Goal: Find contact information: Find contact information

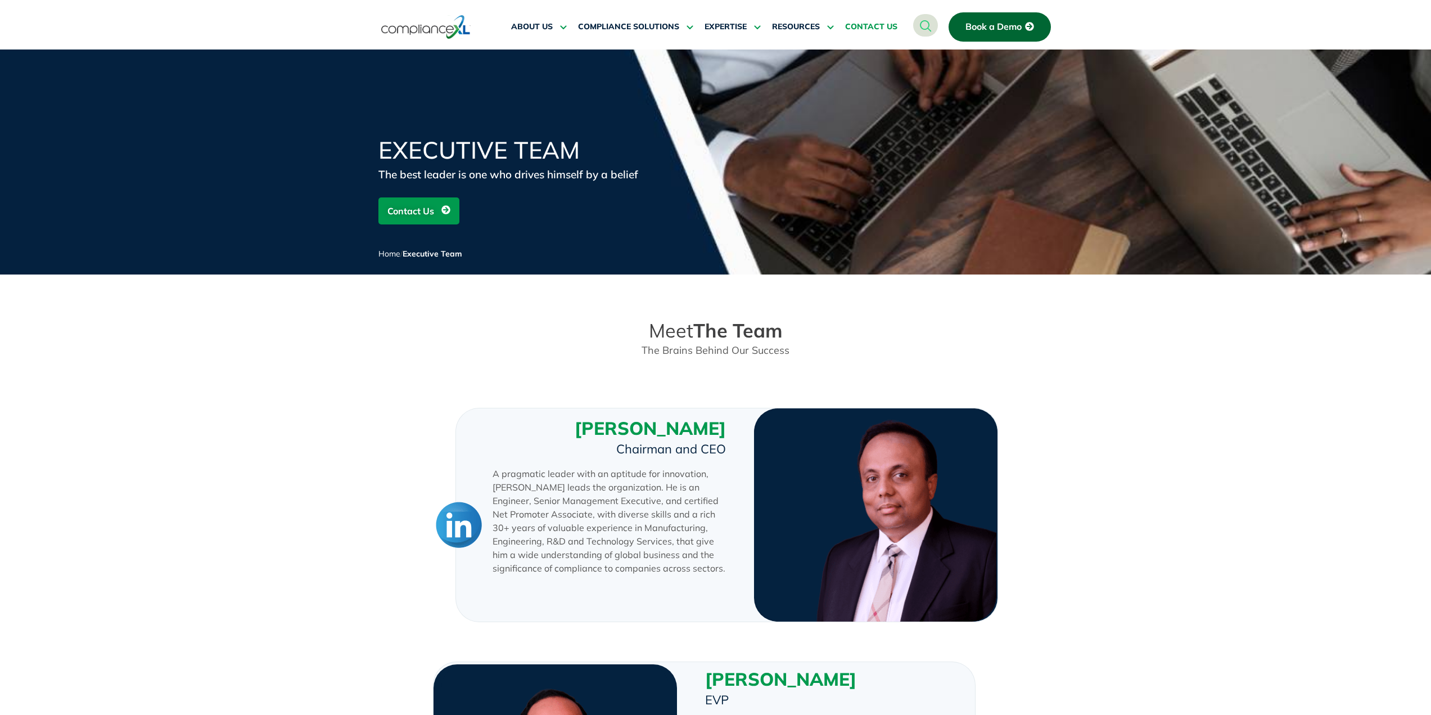
click at [873, 33] on link "CONTACT US" at bounding box center [871, 26] width 52 height 27
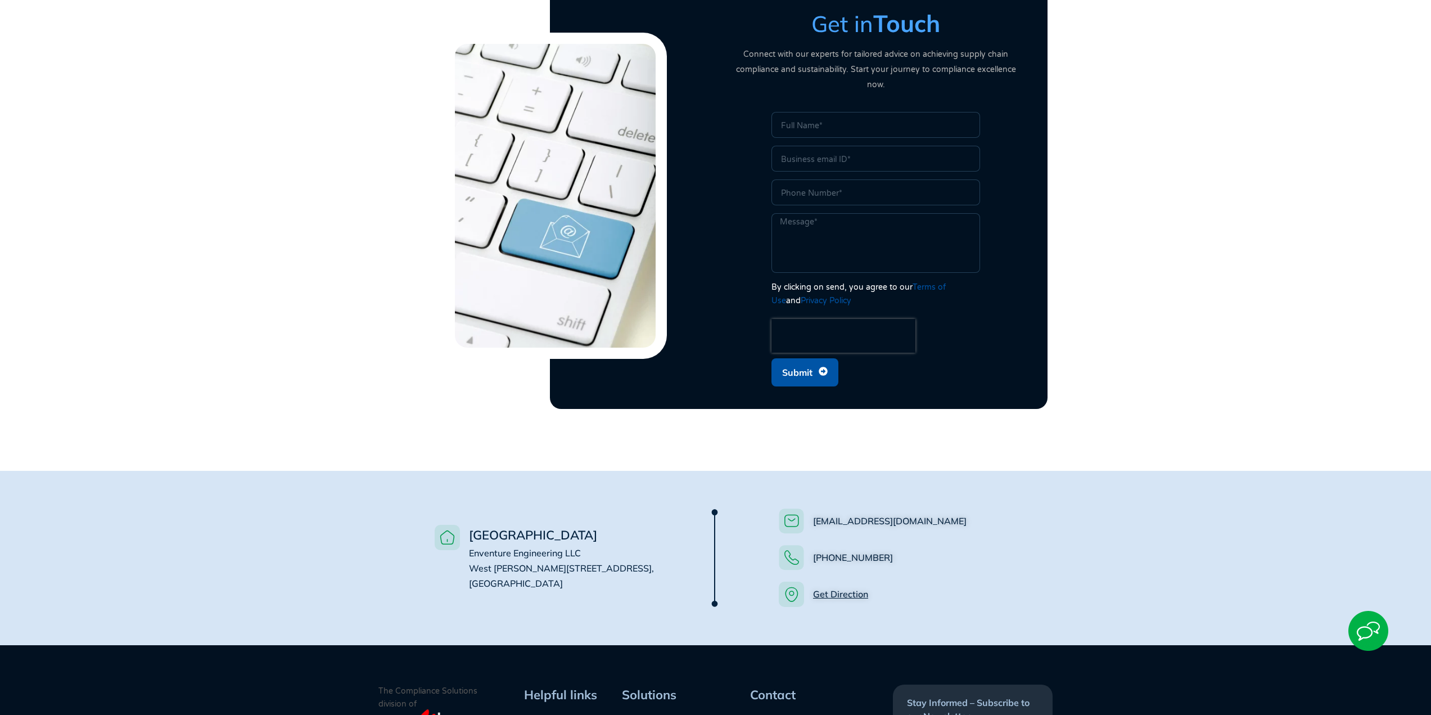
scroll to position [450, 0]
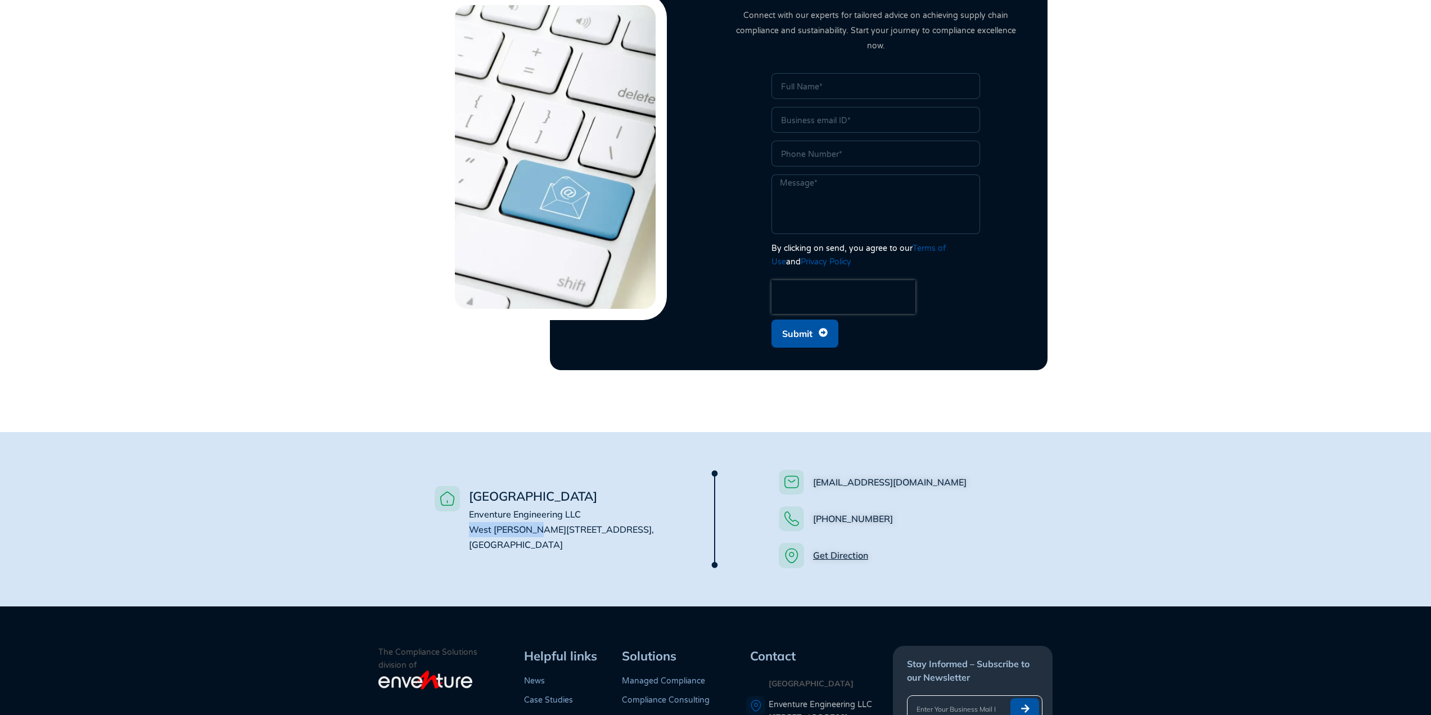
drag, startPoint x: 469, startPoint y: 512, endPoint x: 538, endPoint y: 509, distance: 69.3
click at [538, 509] on span "Enventure Engineering LLC [STREET_ADDRESS][PERSON_NAME]" at bounding box center [561, 529] width 185 height 42
copy span "West [PERSON_NAME] Dr"
drag, startPoint x: 554, startPoint y: 513, endPoint x: 580, endPoint y: 510, distance: 25.5
click at [580, 510] on span "Enventure Engineering LLC [STREET_ADDRESS][PERSON_NAME]" at bounding box center [561, 529] width 185 height 42
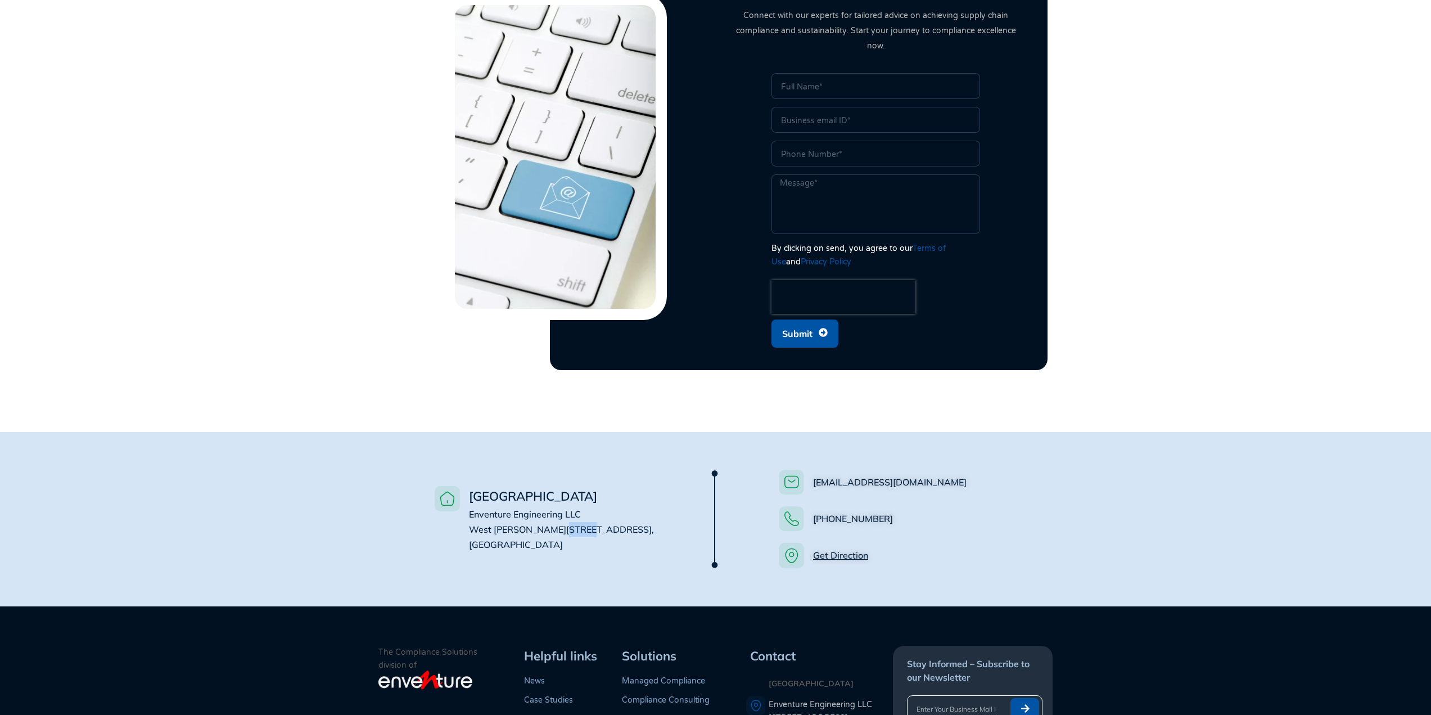
copy span "#4500"
drag, startPoint x: 465, startPoint y: 533, endPoint x: 506, endPoint y: 531, distance: 40.5
click at [506, 531] on li "USA Enventure Engineering LLC [STREET_ADDRESS][PERSON_NAME]" at bounding box center [557, 519] width 244 height 66
copy span "[GEOGRAPHIC_DATA],"
drag, startPoint x: 542, startPoint y: 530, endPoint x: 520, endPoint y: 527, distance: 22.7
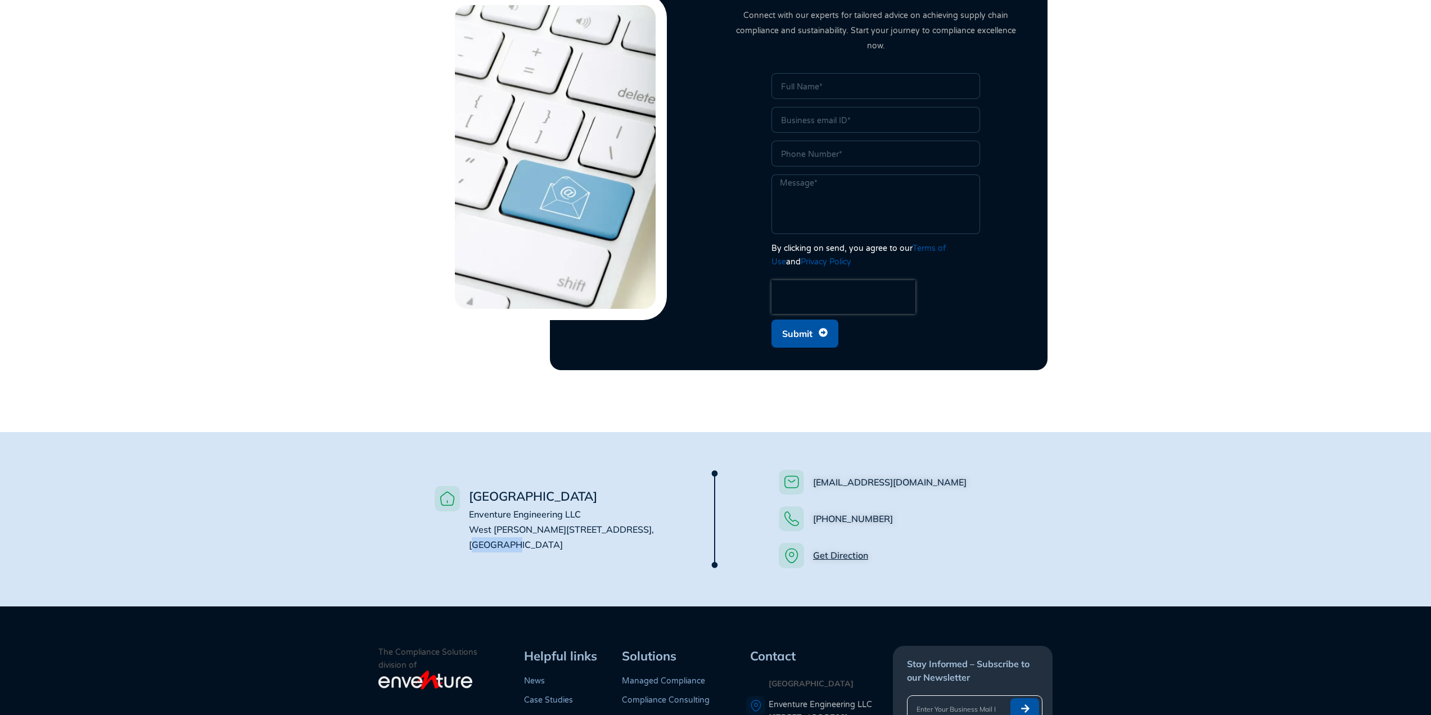
click at [520, 527] on span "Enventure Engineering LLC [STREET_ADDRESS][PERSON_NAME]" at bounding box center [561, 529] width 185 height 42
copy span "60601"
